Goal: Task Accomplishment & Management: Manage account settings

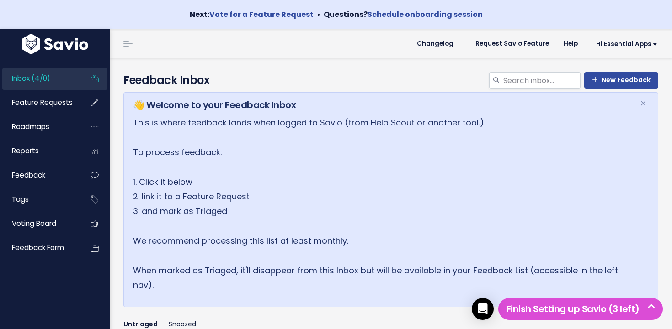
click at [62, 84] on link "Inbox (4/0)" at bounding box center [39, 78] width 74 height 21
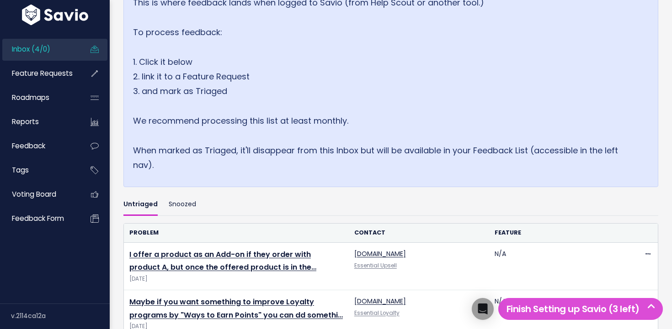
scroll to position [312, 0]
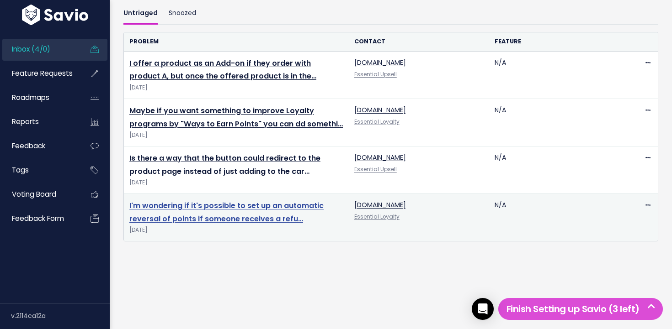
click at [281, 207] on link "I'm wondering if it's possible to set up an automatic reversal of points if som…" at bounding box center [226, 213] width 194 height 24
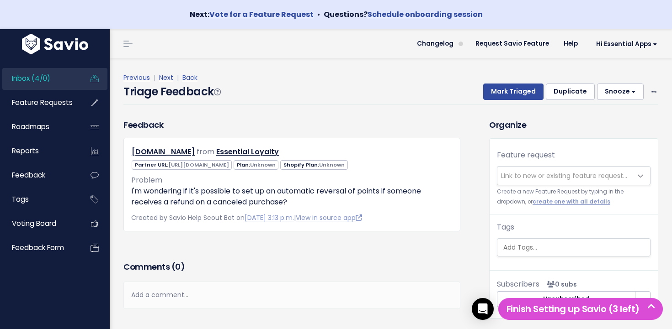
click at [541, 176] on span "Link to new or existing feature request..." at bounding box center [564, 175] width 126 height 9
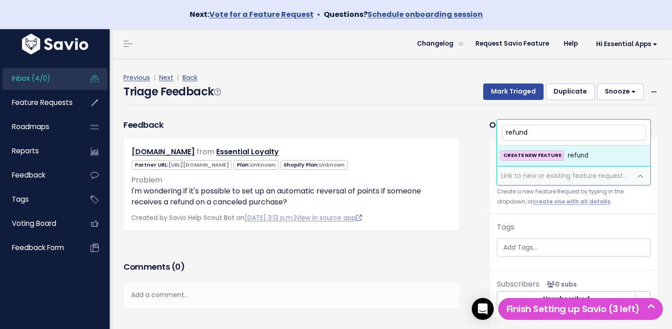
drag, startPoint x: 593, startPoint y: 135, endPoint x: 476, endPoint y: 129, distance: 117.5
click at [476, 129] on body "Next: Vote for a Feature Request • Questions? Schedule onboarding session Inbox…" at bounding box center [336, 185] width 672 height 370
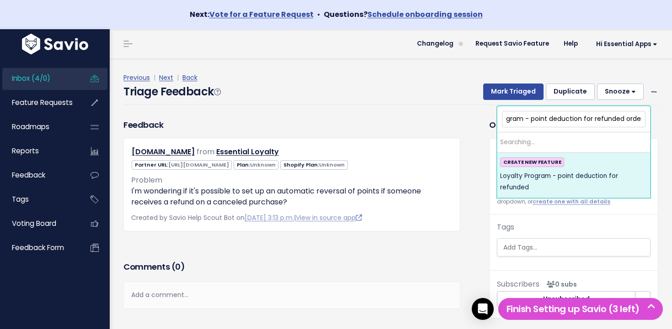
scroll to position [0, 37]
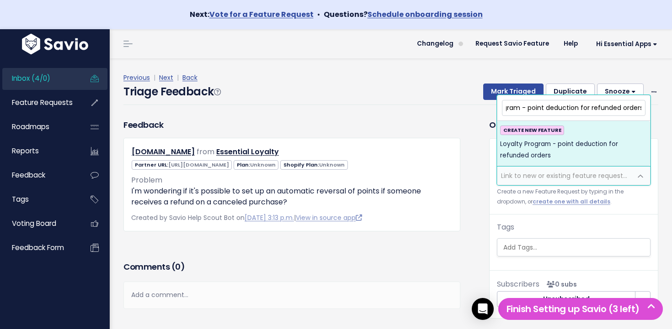
type input "Loyalty Program - point deduction for refunded orders"
click at [570, 145] on span "Loyalty Program - point deduction for refunded orders" at bounding box center [573, 150] width 147 height 22
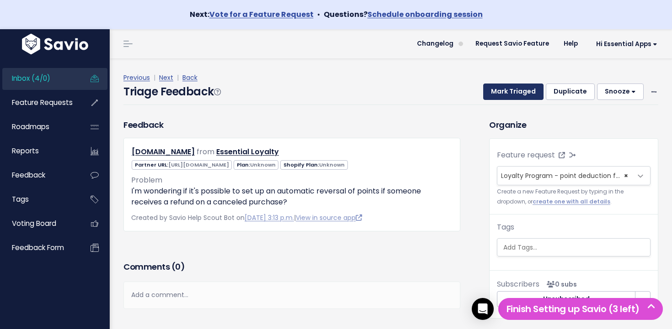
click at [521, 94] on button "Mark Triaged" at bounding box center [513, 92] width 60 height 16
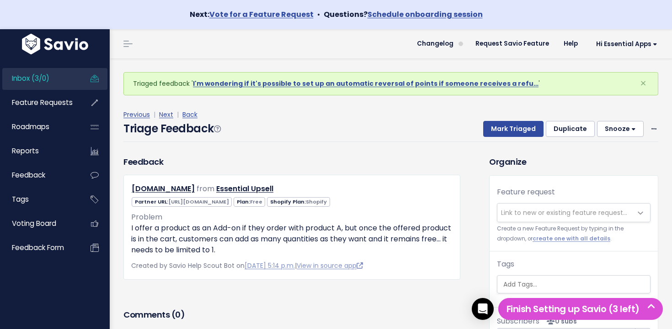
click at [63, 80] on link "Inbox (3/0)" at bounding box center [39, 78] width 74 height 21
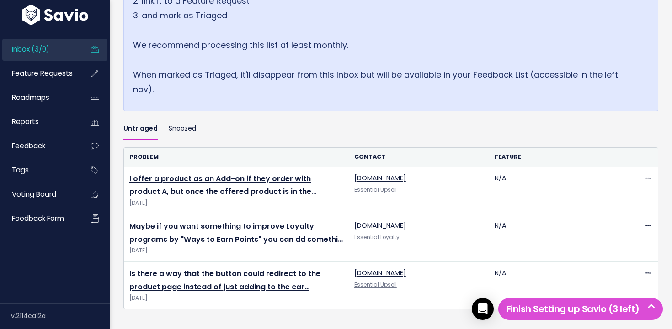
scroll to position [264, 0]
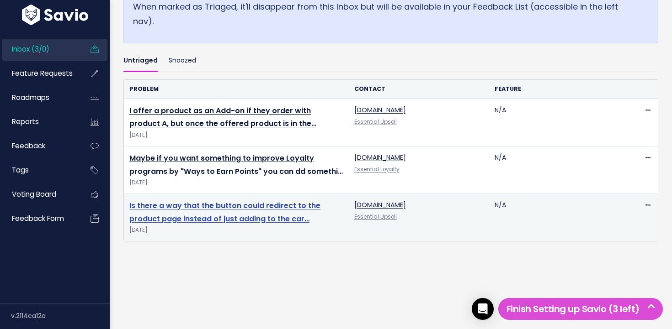
click at [223, 214] on link "Is there a way that the button could redirect to the product page instead of ju…" at bounding box center [224, 213] width 191 height 24
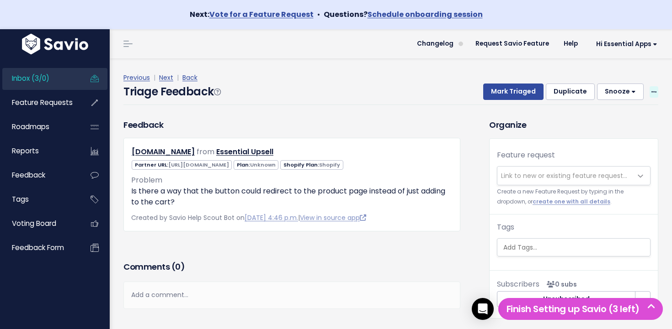
click at [651, 91] on span at bounding box center [653, 91] width 9 height 11
click at [594, 133] on link "Delete" at bounding box center [617, 135] width 66 height 18
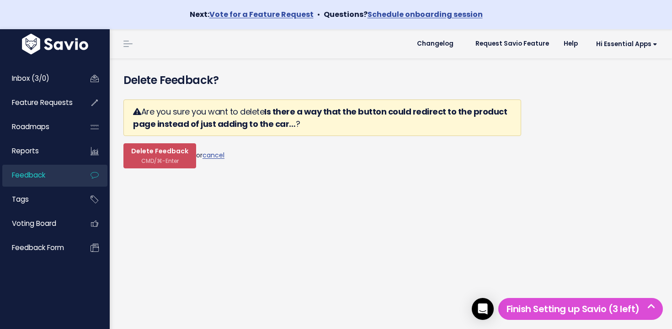
click at [193, 152] on form "Are you sure you want to delete Is there a way that the button could redirect t…" at bounding box center [321, 134] width 397 height 69
click at [178, 156] on span "Delete Feedback" at bounding box center [159, 152] width 57 height 8
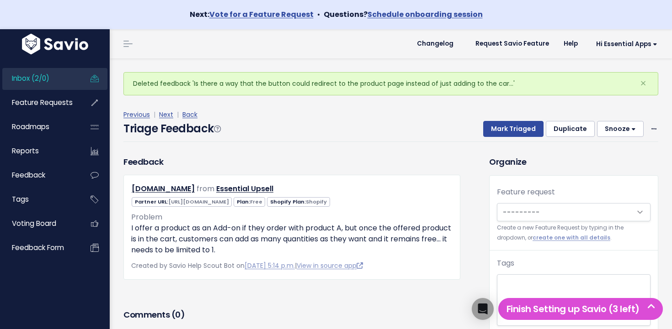
click at [50, 81] on link "Inbox (2/0)" at bounding box center [39, 78] width 74 height 21
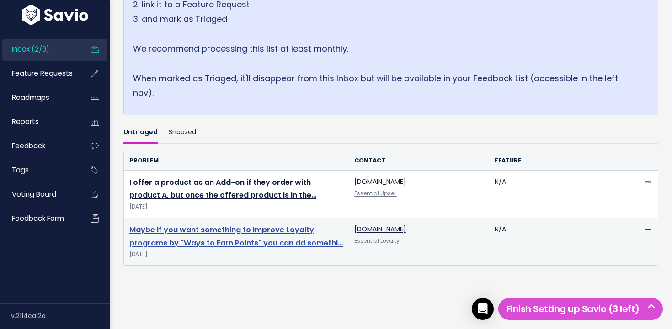
scroll to position [217, 0]
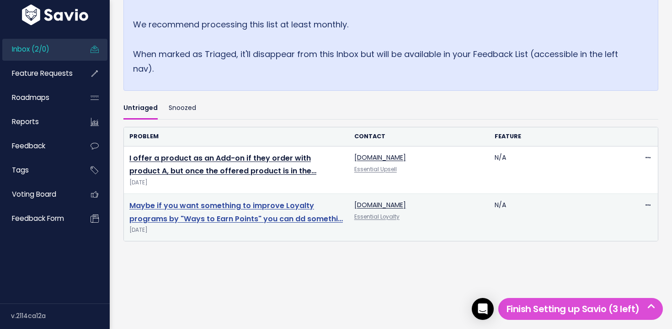
click at [230, 203] on link "Maybe if you want something to improve Loyalty programs by "Ways to Earn Points…" at bounding box center [235, 213] width 213 height 24
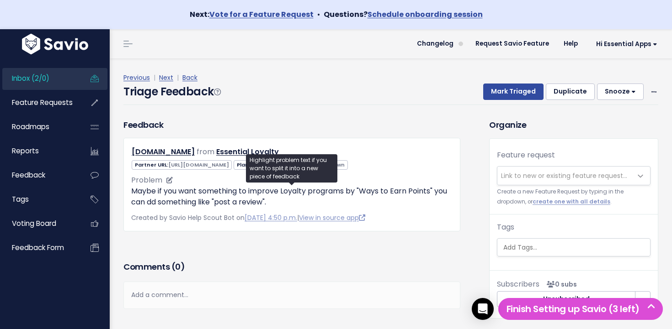
click at [264, 201] on p "Maybe if you want something to improve Loyalty programs by "Ways to Earn Points…" at bounding box center [291, 197] width 321 height 22
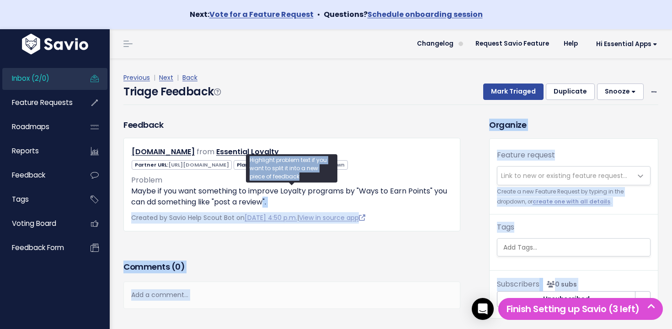
drag, startPoint x: 264, startPoint y: 201, endPoint x: 257, endPoint y: 184, distance: 18.7
click at [257, 184] on body "Next: Vote for a Feature Request • Questions? Schedule onboarding session Inbox…" at bounding box center [336, 185] width 672 height 370
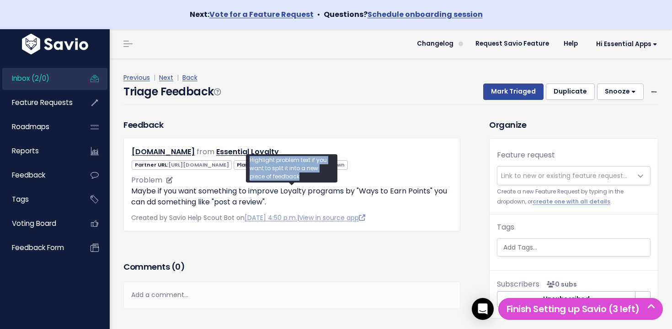
click at [257, 184] on div "Highlight problem text if you want to split it into a new piece of feedback" at bounding box center [291, 169] width 91 height 34
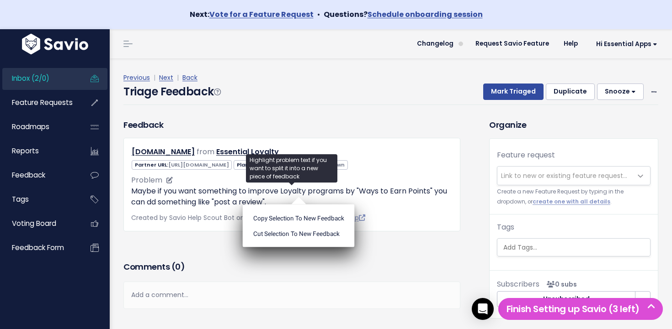
drag, startPoint x: 386, startPoint y: 202, endPoint x: 391, endPoint y: 201, distance: 4.8
click at [387, 202] on p "Maybe if you want something to improve Loyalty programs by "Ways to Earn Points…" at bounding box center [291, 197] width 321 height 22
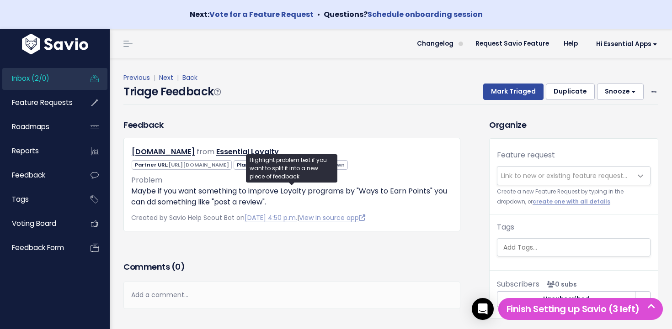
click at [566, 173] on span "Link to new or existing feature request..." at bounding box center [564, 175] width 126 height 9
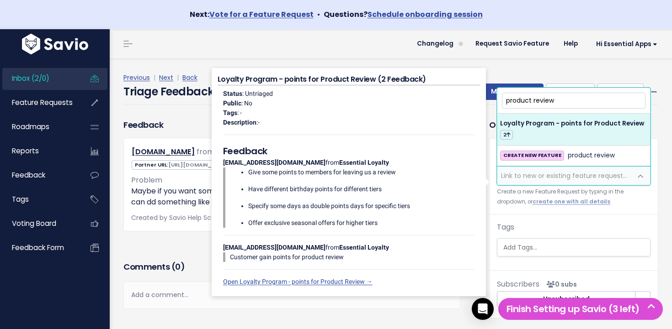
type input "product review"
select select "64476"
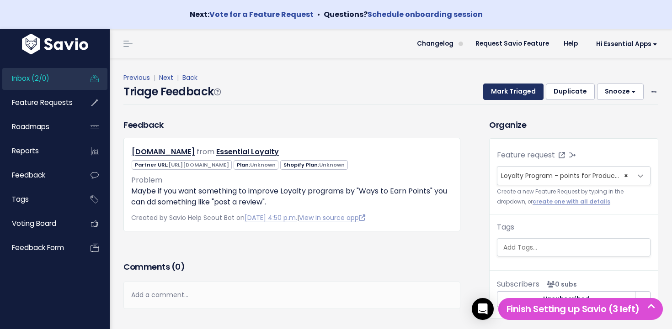
click at [507, 93] on button "Mark Triaged" at bounding box center [513, 92] width 60 height 16
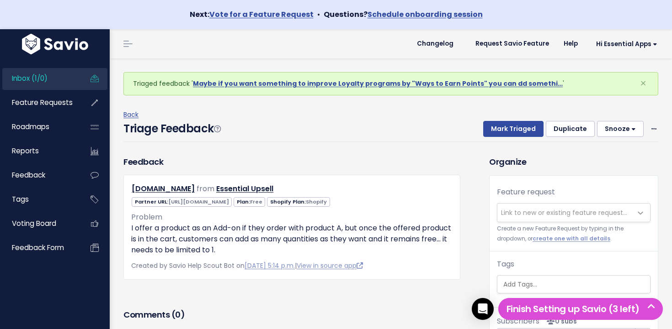
click at [69, 76] on link "Inbox (1/0)" at bounding box center [39, 78] width 74 height 21
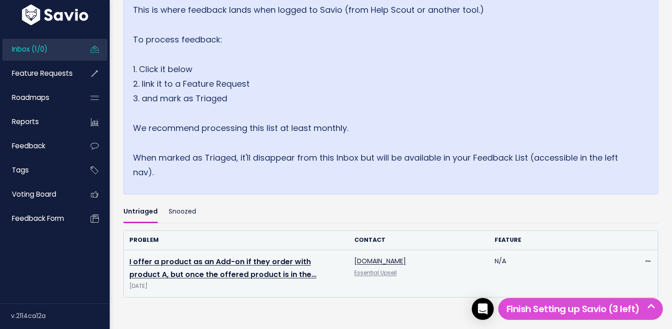
scroll to position [169, 0]
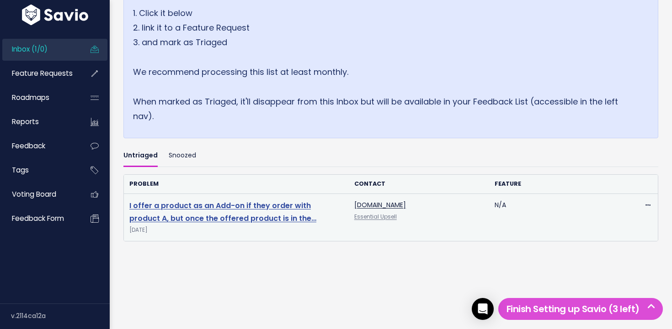
click at [244, 202] on link "I offer a product as an Add-on if they order with product A, but once the offer…" at bounding box center [222, 213] width 187 height 24
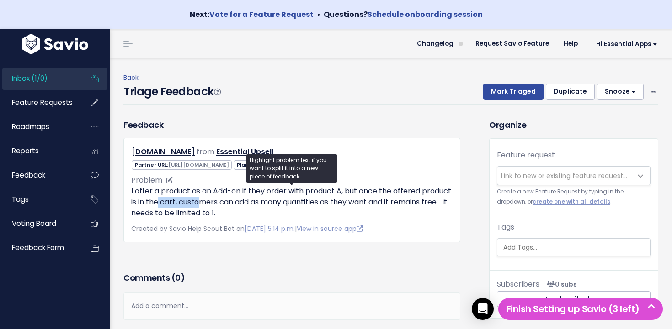
drag, startPoint x: 161, startPoint y: 204, endPoint x: 204, endPoint y: 207, distance: 43.1
click at [202, 207] on p "I offer a product as an Add-on if they order with product A, but once the offer…" at bounding box center [291, 202] width 321 height 33
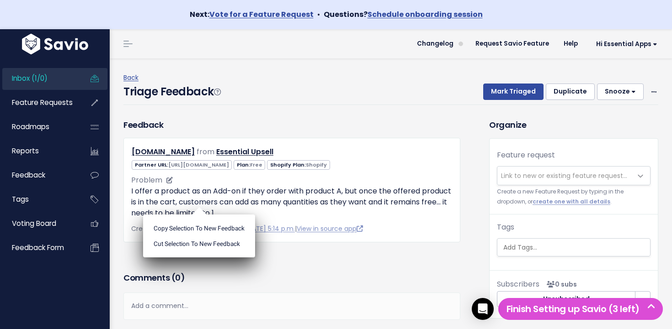
click at [204, 215] on ul "Copy selection to new Feedback Cut selection to new Feedback" at bounding box center [199, 236] width 112 height 43
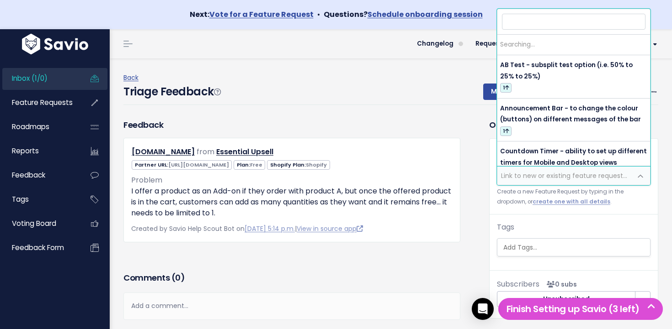
click at [543, 170] on span "Link to new or existing feature request..." at bounding box center [564, 176] width 134 height 18
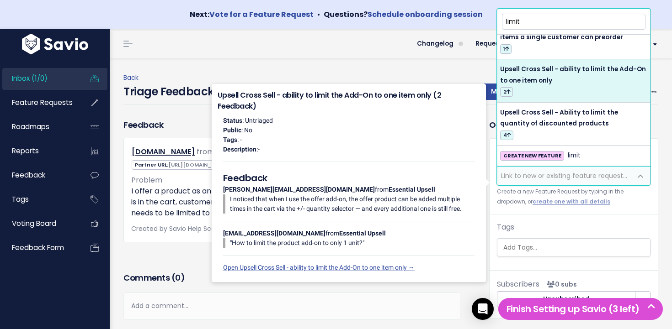
scroll to position [17, 0]
type input "limit"
select select "64424"
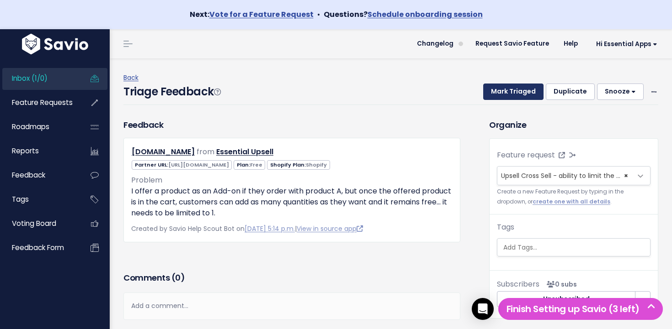
click at [531, 95] on button "Mark Triaged" at bounding box center [513, 92] width 60 height 16
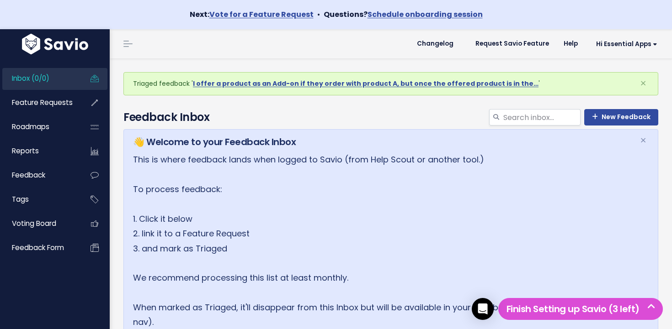
click at [41, 77] on span "Inbox (0/0)" at bounding box center [30, 79] width 37 height 10
